Goal: Information Seeking & Learning: Learn about a topic

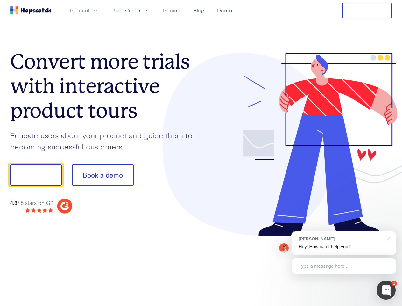
click at [201, 153] on div at bounding box center [296, 144] width 191 height 183
click at [90, 10] on span "Product" at bounding box center [80, 10] width 20 height 8
click at [140, 10] on span "Use Cases" at bounding box center [127, 10] width 26 height 8
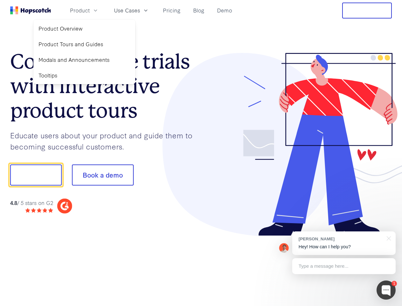
click at [367, 11] on button "Free Trial" at bounding box center [367, 11] width 50 height 16
click at [36, 175] on button "Show me!" at bounding box center [36, 174] width 52 height 21
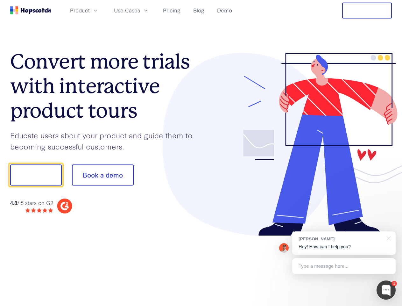
click at [103, 175] on button "Book a demo" at bounding box center [103, 174] width 62 height 21
click at [386, 290] on div at bounding box center [386, 289] width 19 height 19
click at [344, 243] on div "[PERSON_NAME] Hey! How can I help you?" at bounding box center [344, 243] width 104 height 24
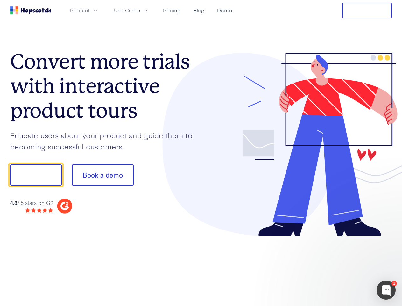
click at [388, 238] on div at bounding box center [335, 174] width 119 height 212
click at [344, 266] on div at bounding box center [335, 174] width 119 height 212
